Goal: Check status: Check status

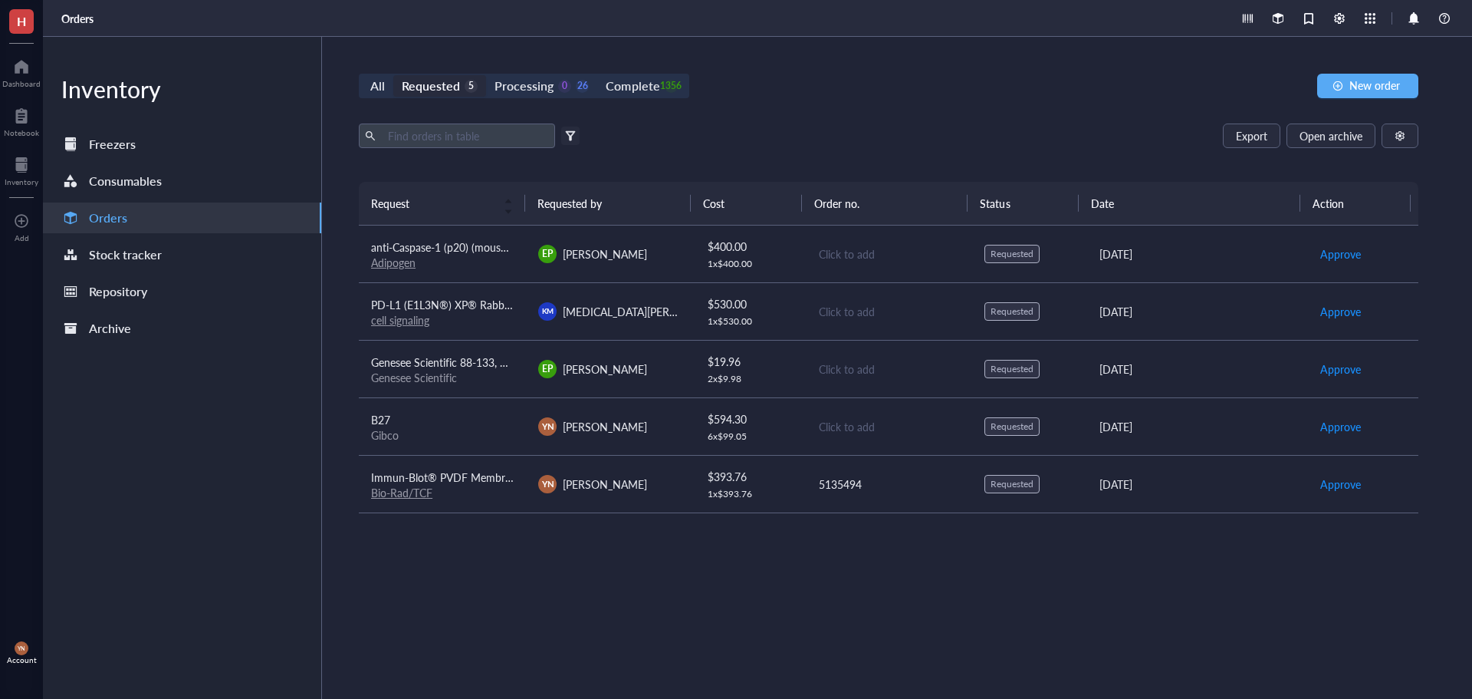
click at [815, 116] on div "All Requested 5 Processing 0 26 Complete 1356 New order Export Open archive Fil…" at bounding box center [888, 368] width 1133 height 662
click at [538, 74] on div "All Requested 5 Processing 0 26 Complete 1356" at bounding box center [524, 86] width 330 height 25
click at [541, 81] on div "Processing" at bounding box center [524, 85] width 59 height 21
click at [486, 75] on input "Processing 0 26" at bounding box center [486, 75] width 0 height 0
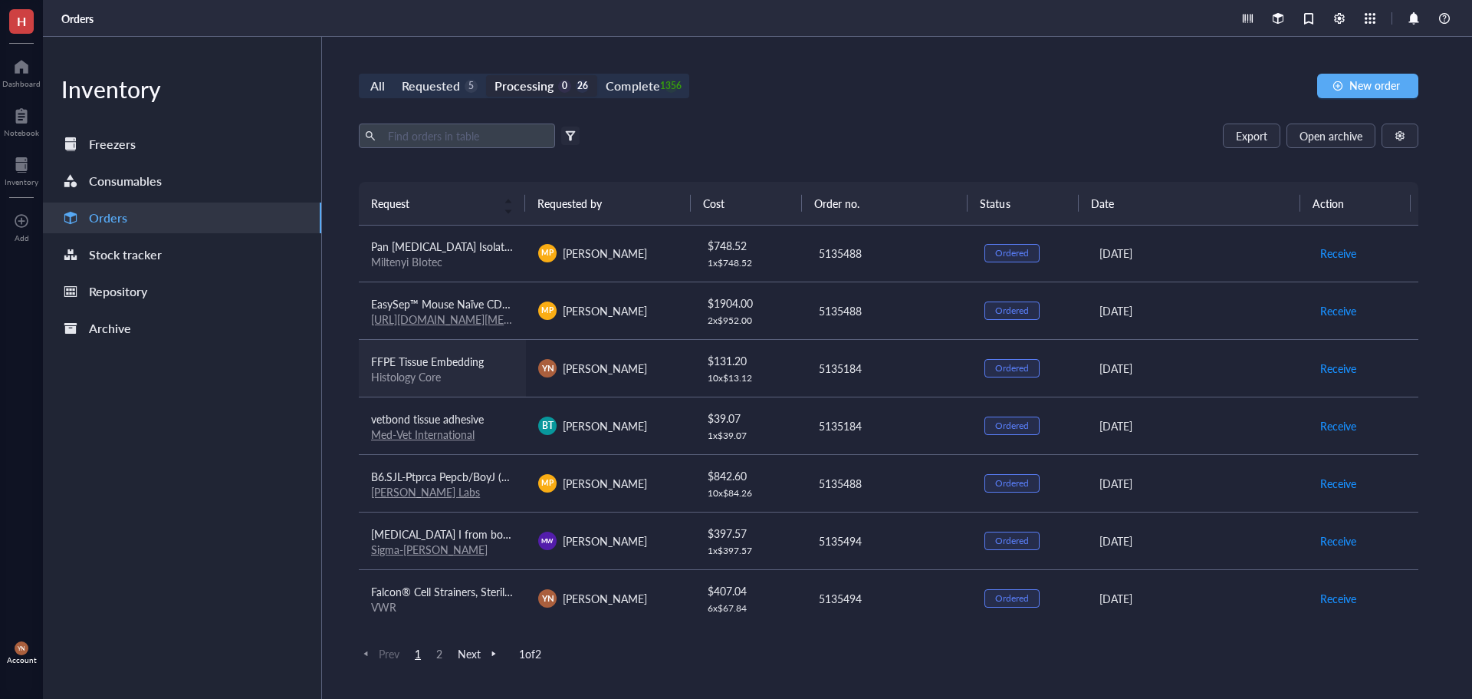
scroll to position [767, 0]
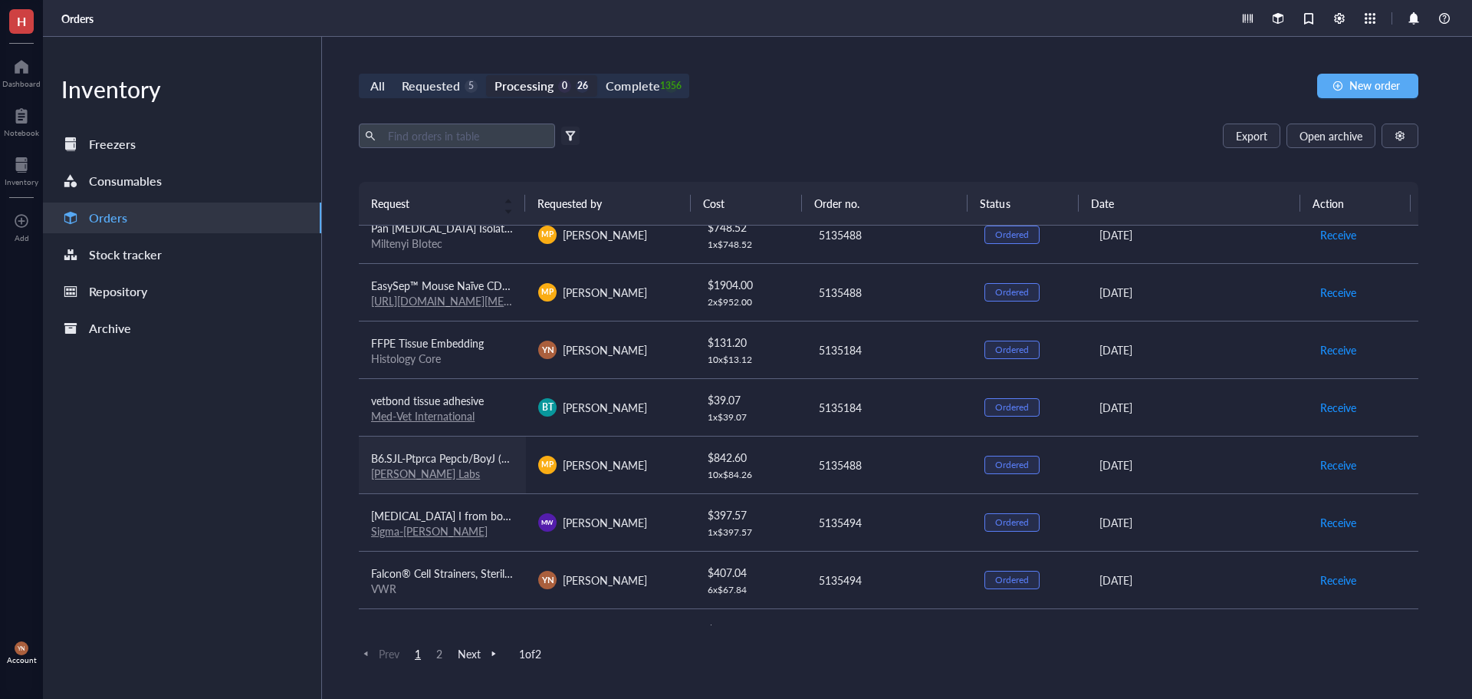
click at [490, 469] on div "[PERSON_NAME] Labs" at bounding box center [442, 473] width 143 height 14
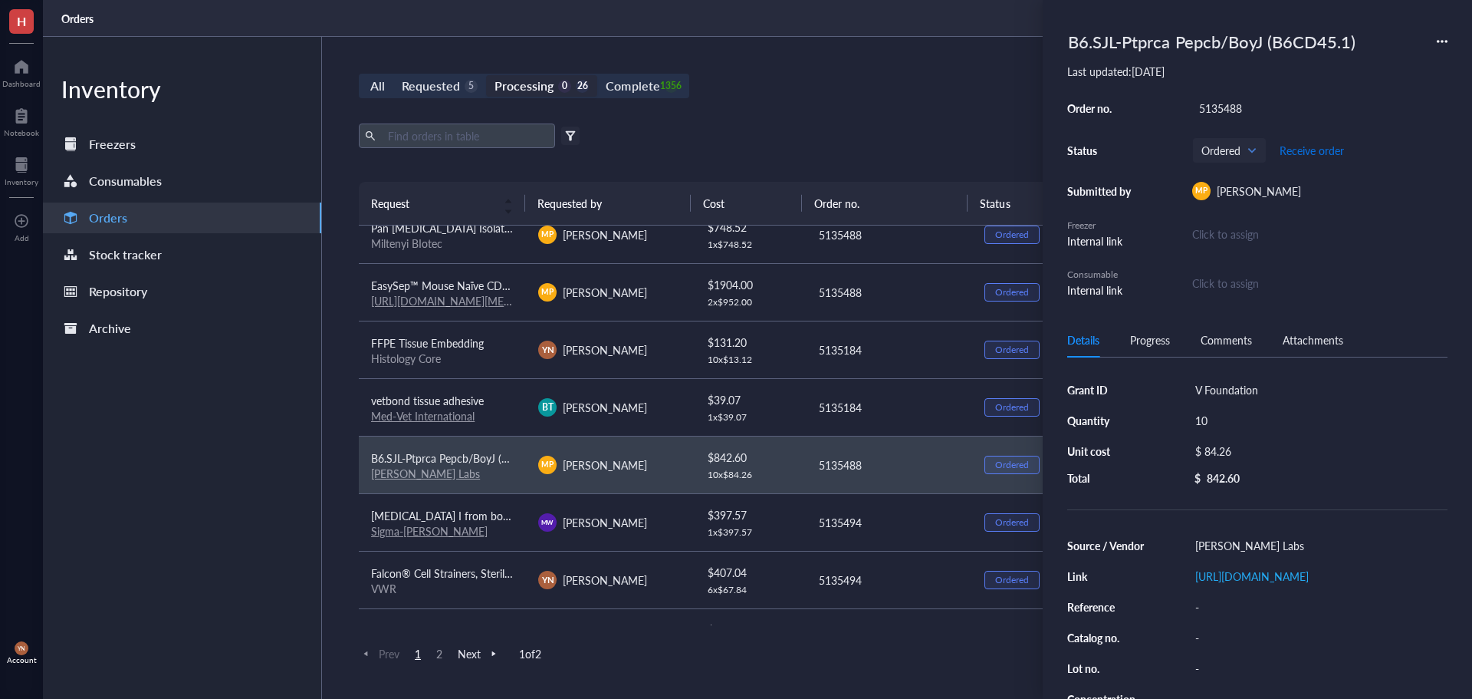
click at [1303, 153] on span "Receive order" at bounding box center [1312, 150] width 64 height 12
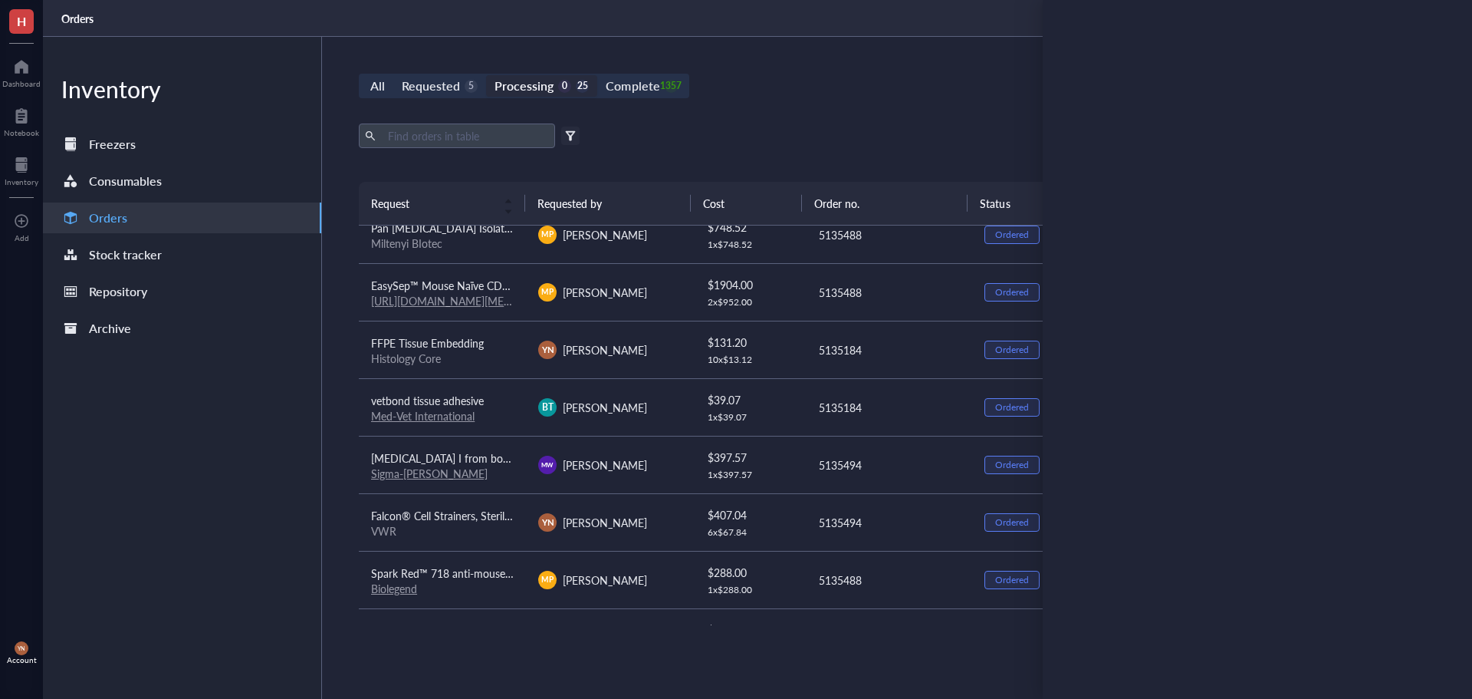
click at [801, 110] on div "All Requested 5 Processing 0 25 Complete 1357 New order Export Open archive Fil…" at bounding box center [888, 368] width 1133 height 662
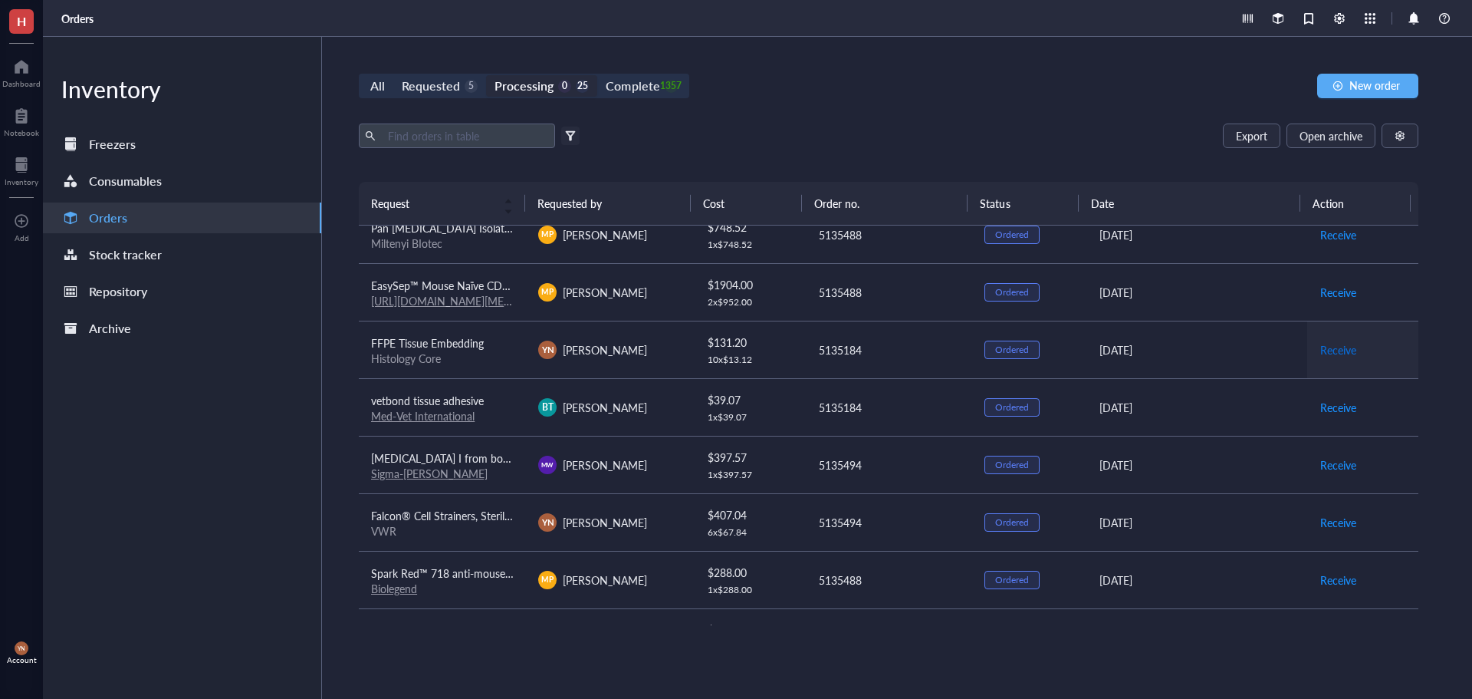
click at [1330, 353] on span "Receive" at bounding box center [1338, 349] width 36 height 17
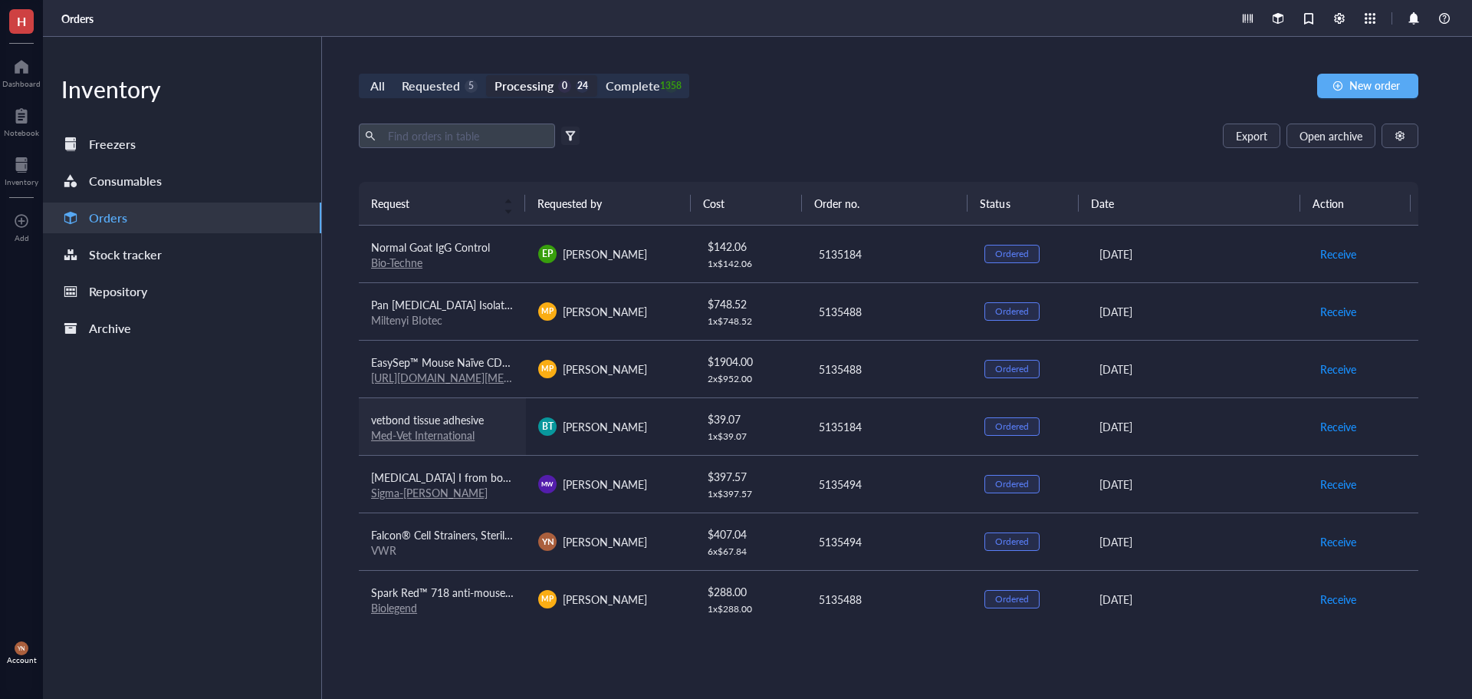
scroll to position [613, 0]
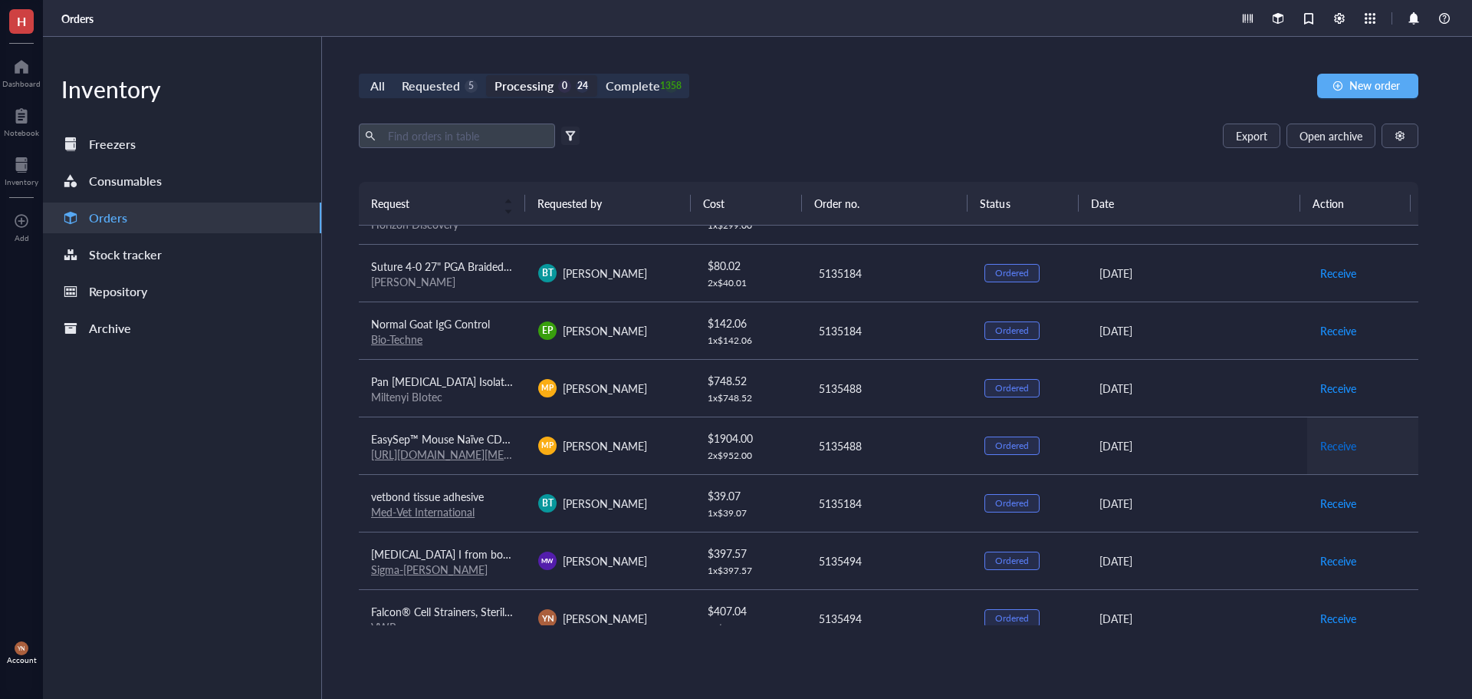
click at [1333, 438] on span "Receive" at bounding box center [1338, 445] width 36 height 17
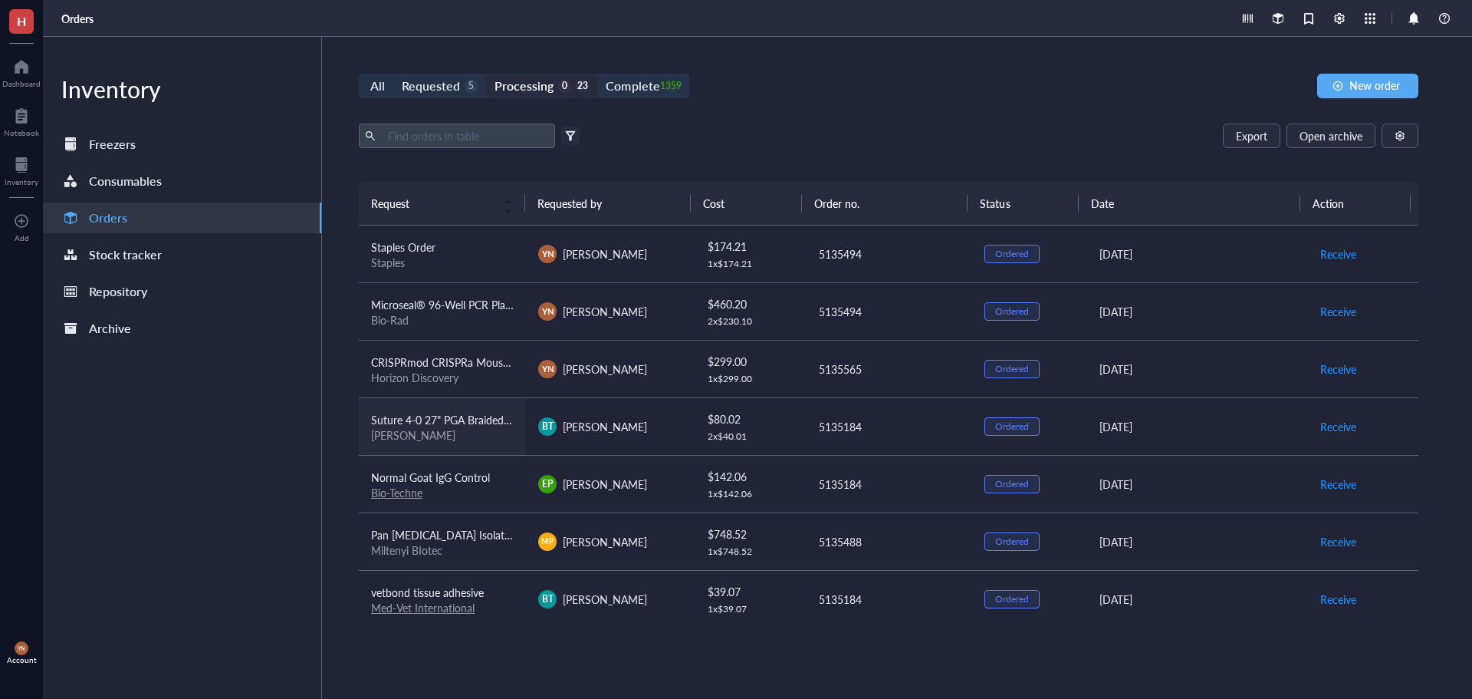
scroll to position [383, 0]
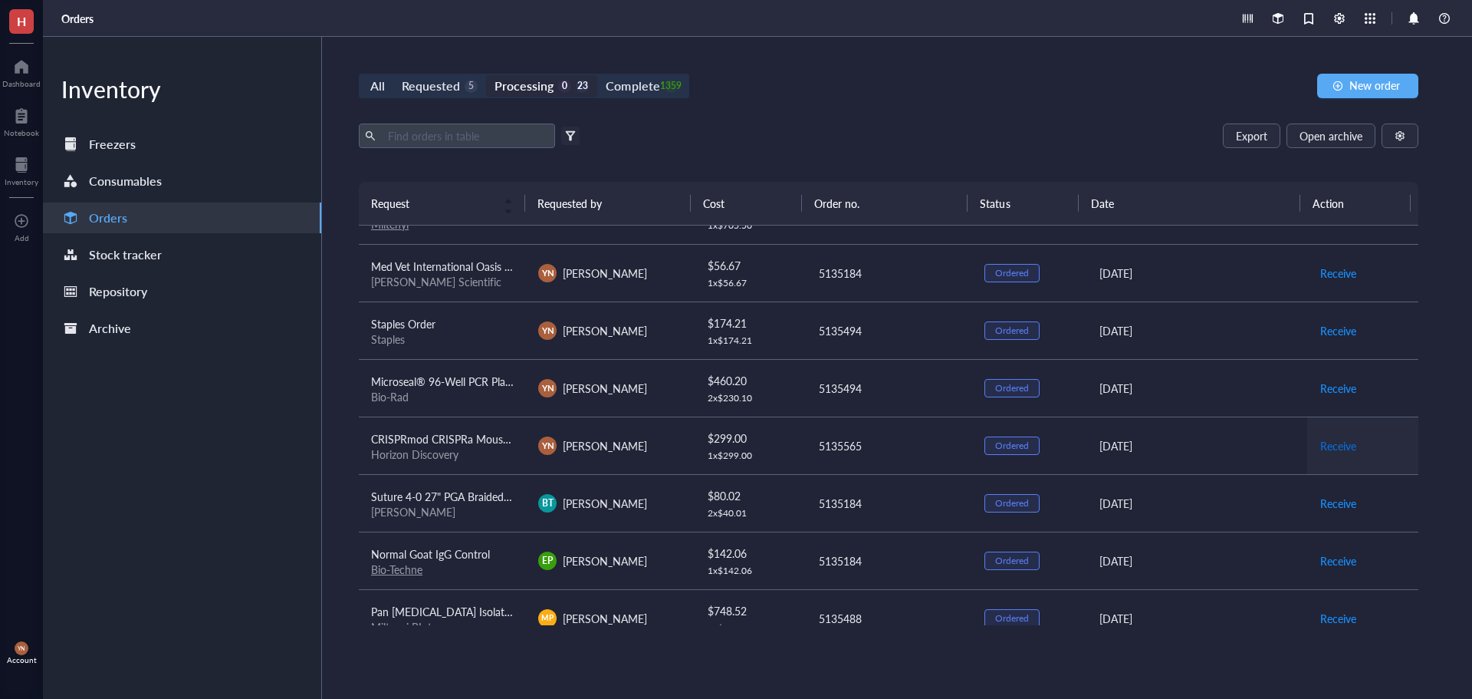
click at [1340, 444] on span "Receive" at bounding box center [1338, 445] width 36 height 17
click at [1338, 391] on span "Receive" at bounding box center [1338, 388] width 36 height 17
click at [1322, 330] on span "Receive" at bounding box center [1338, 330] width 36 height 17
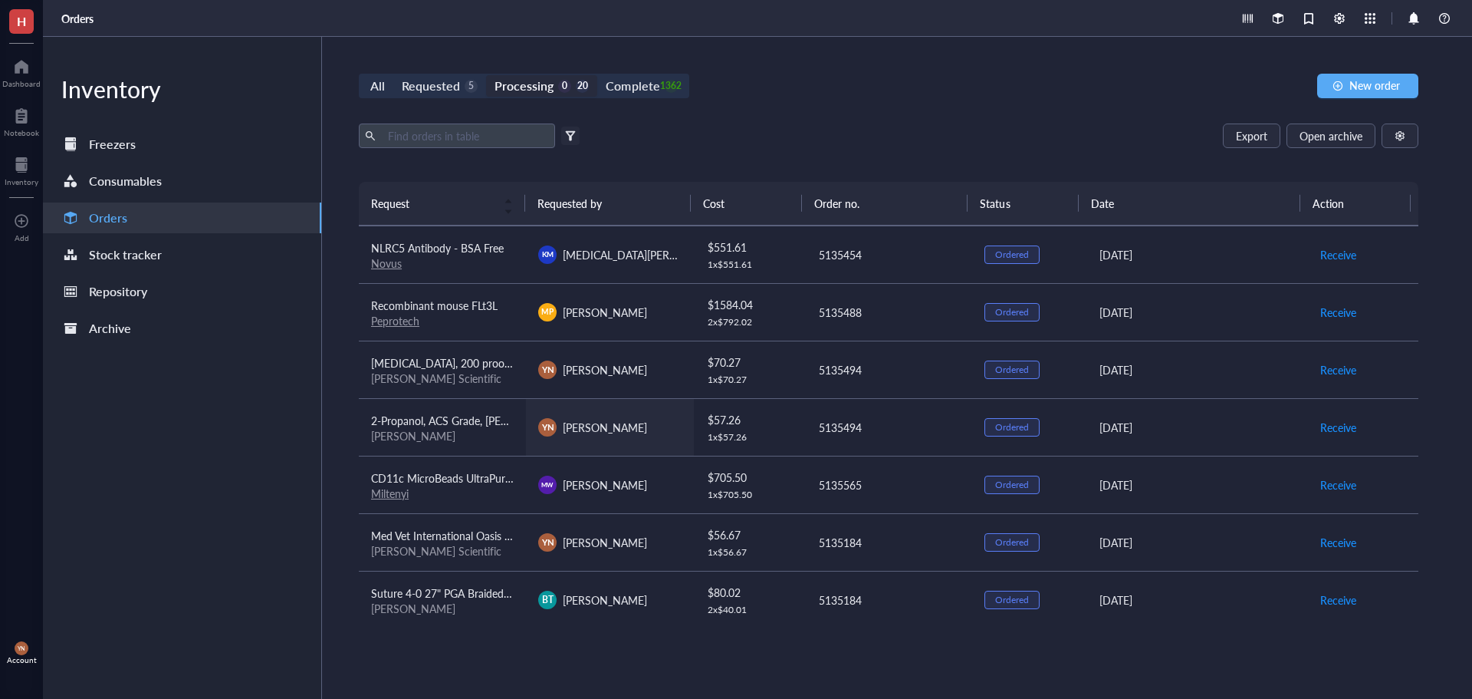
scroll to position [77, 0]
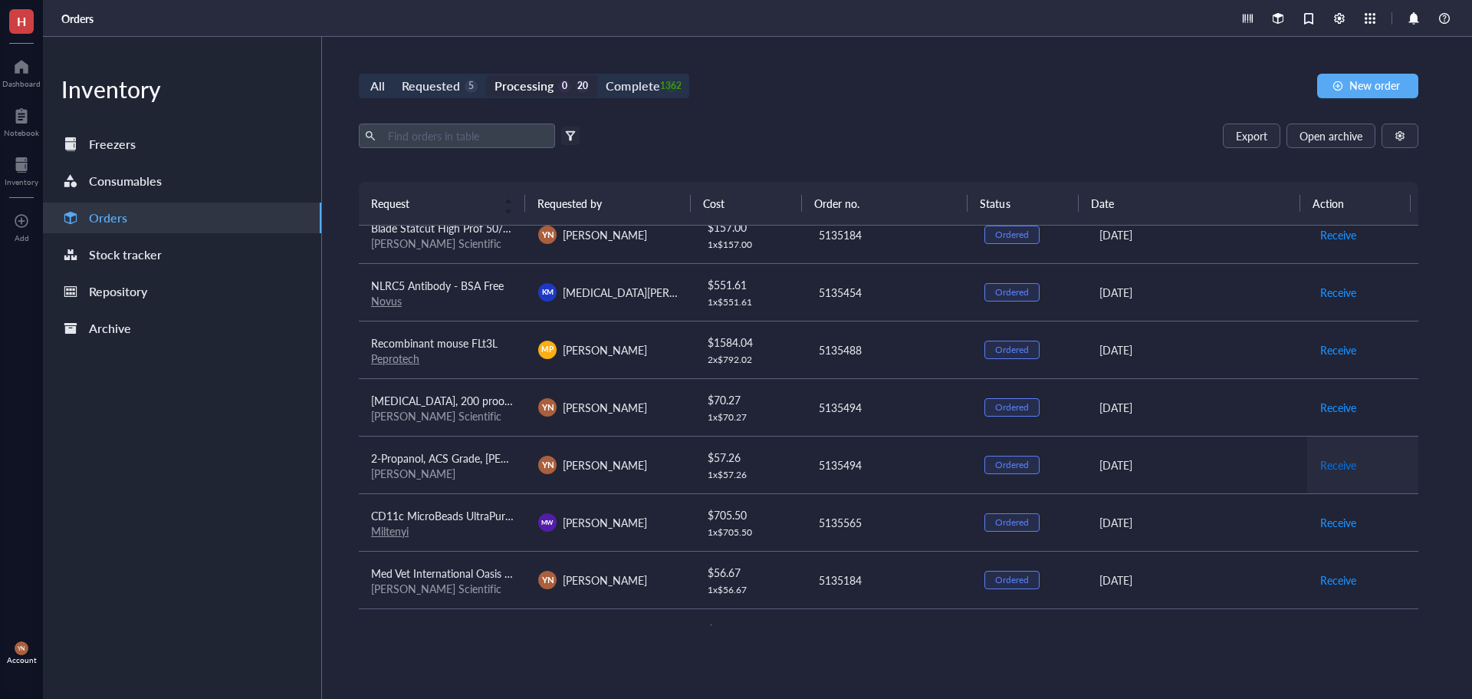
click at [1320, 462] on span "Receive" at bounding box center [1338, 464] width 36 height 17
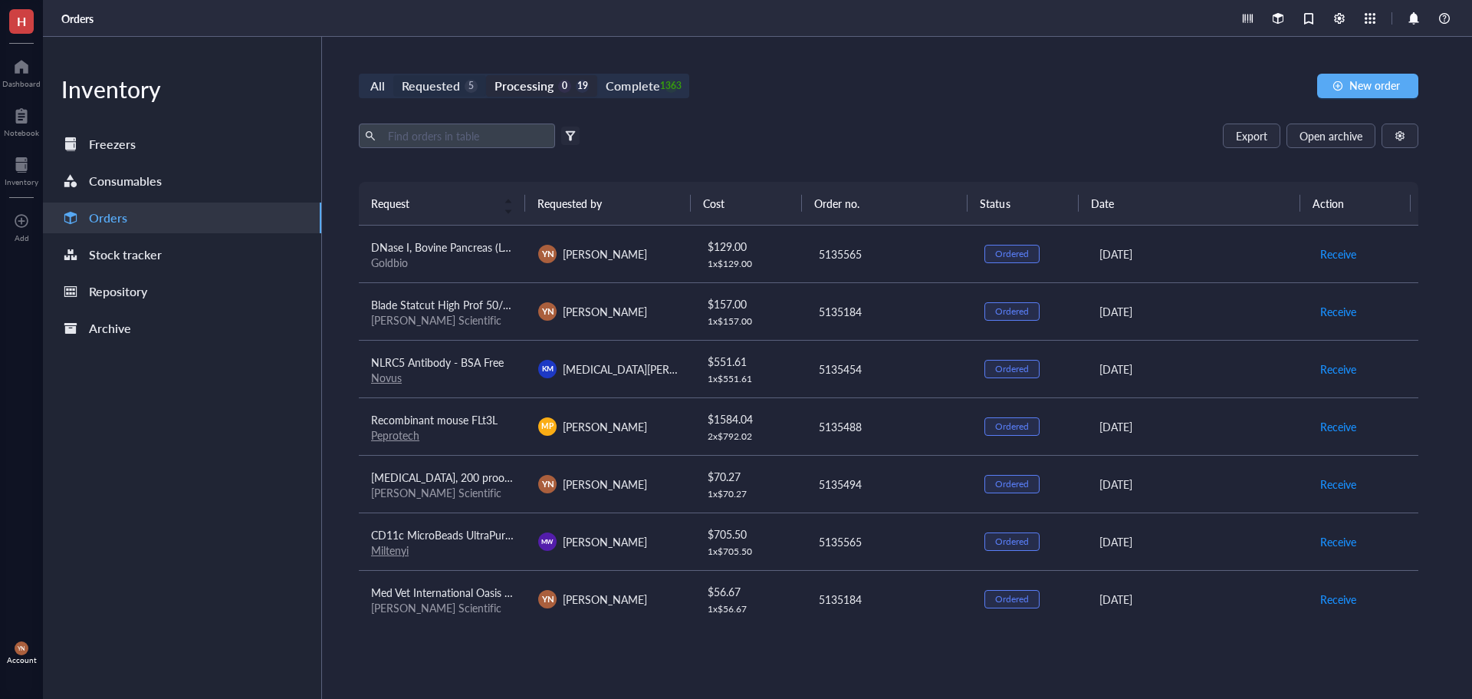
click at [449, 88] on div "Requested" at bounding box center [431, 85] width 58 height 21
click at [393, 75] on input "Requested 5" at bounding box center [393, 75] width 0 height 0
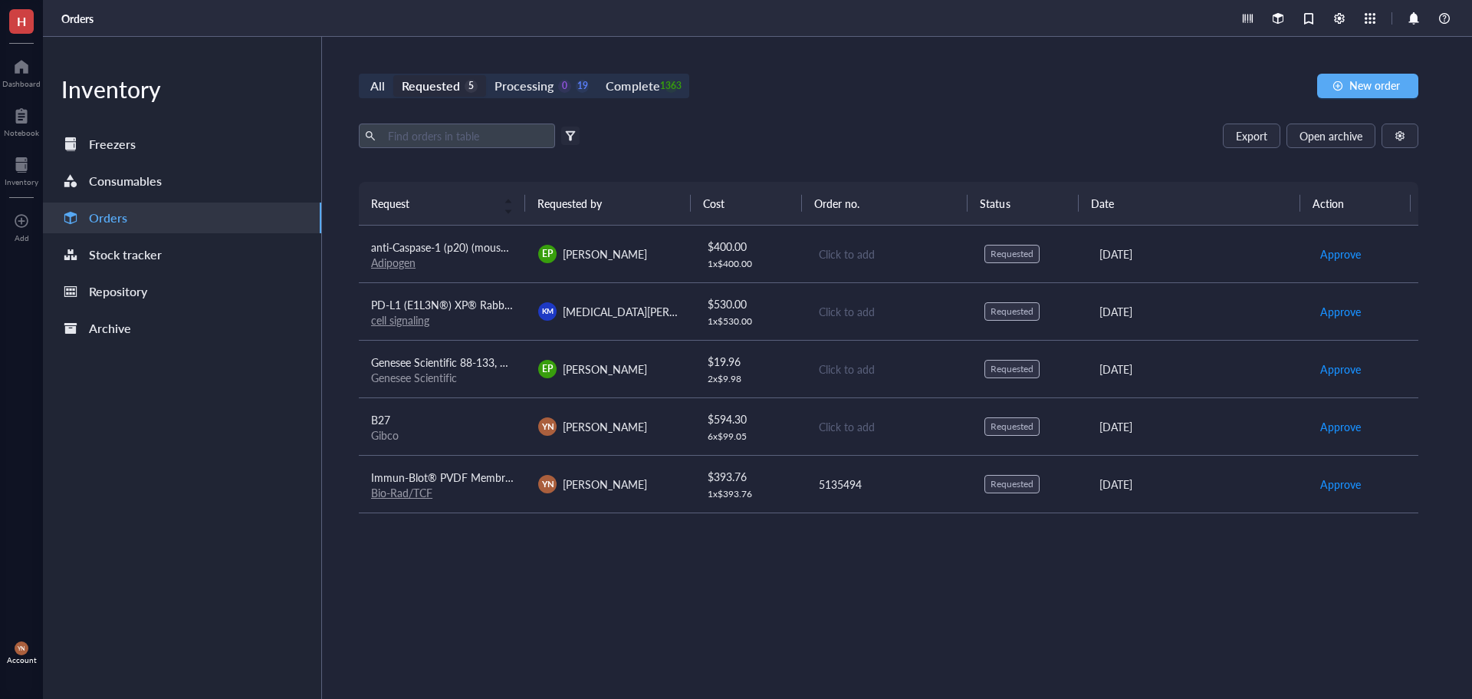
click at [998, 125] on div "Export Open archive" at bounding box center [889, 135] width 1060 height 25
